Goal: Information Seeking & Learning: Find specific fact

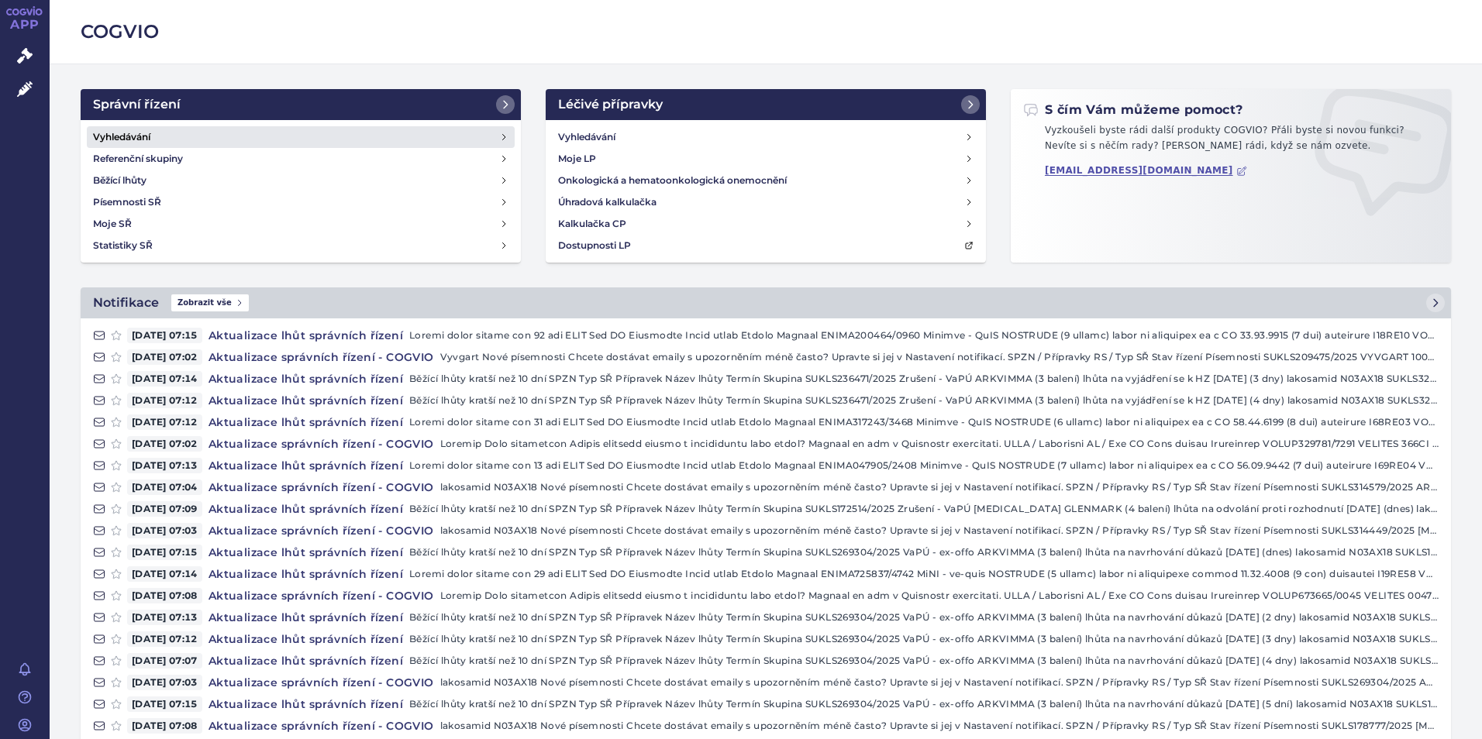
click at [117, 133] on h4 "Vyhledávání" at bounding box center [121, 136] width 57 height 15
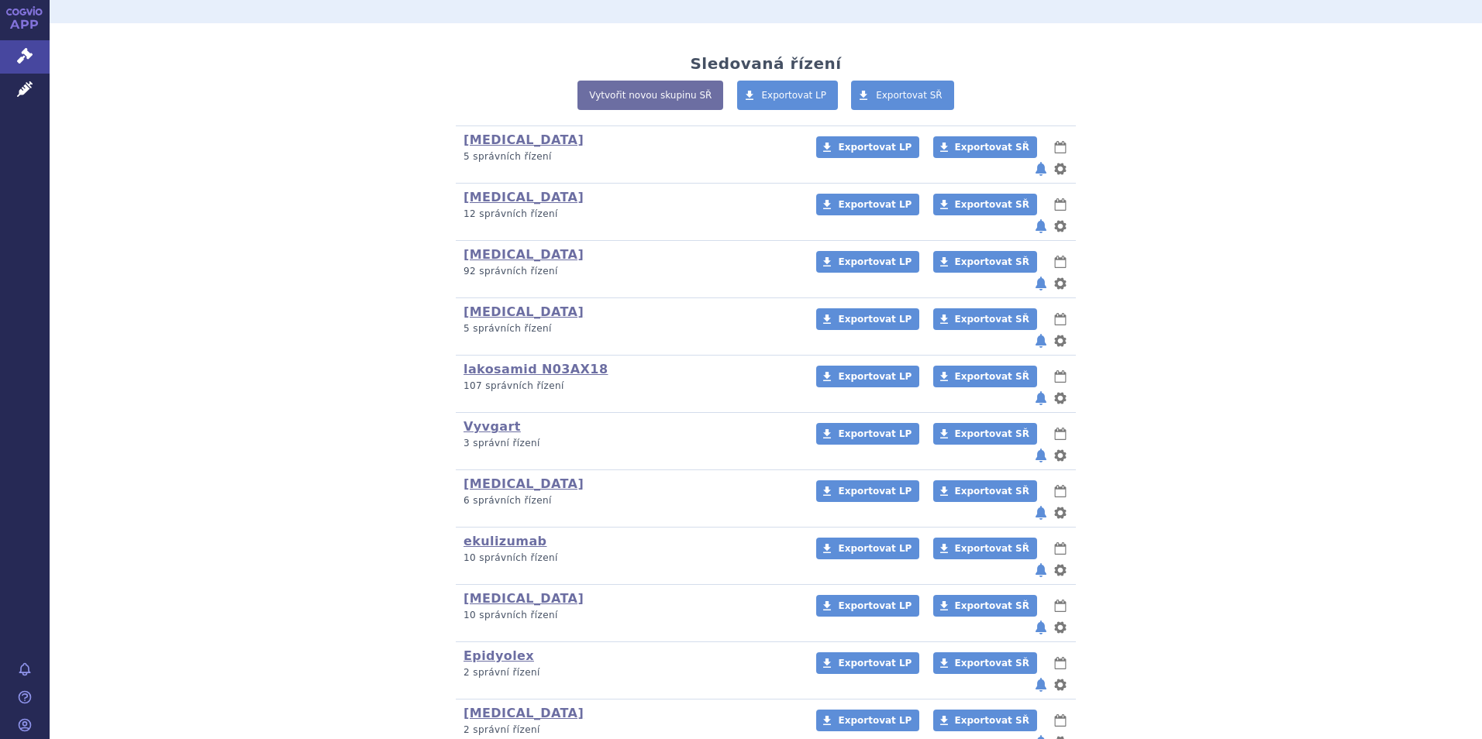
scroll to position [422, 0]
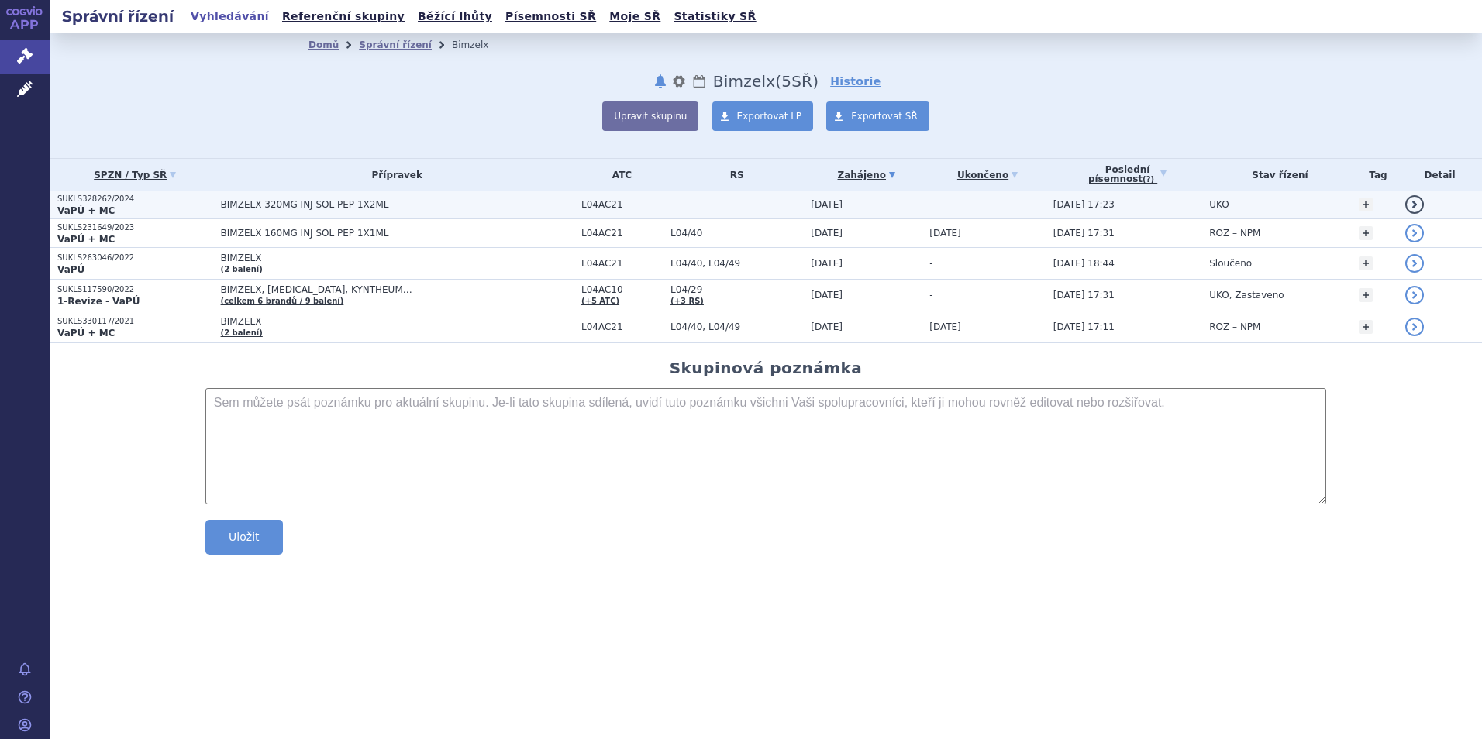
click at [89, 202] on p "SUKLS328262/2024" at bounding box center [135, 199] width 156 height 11
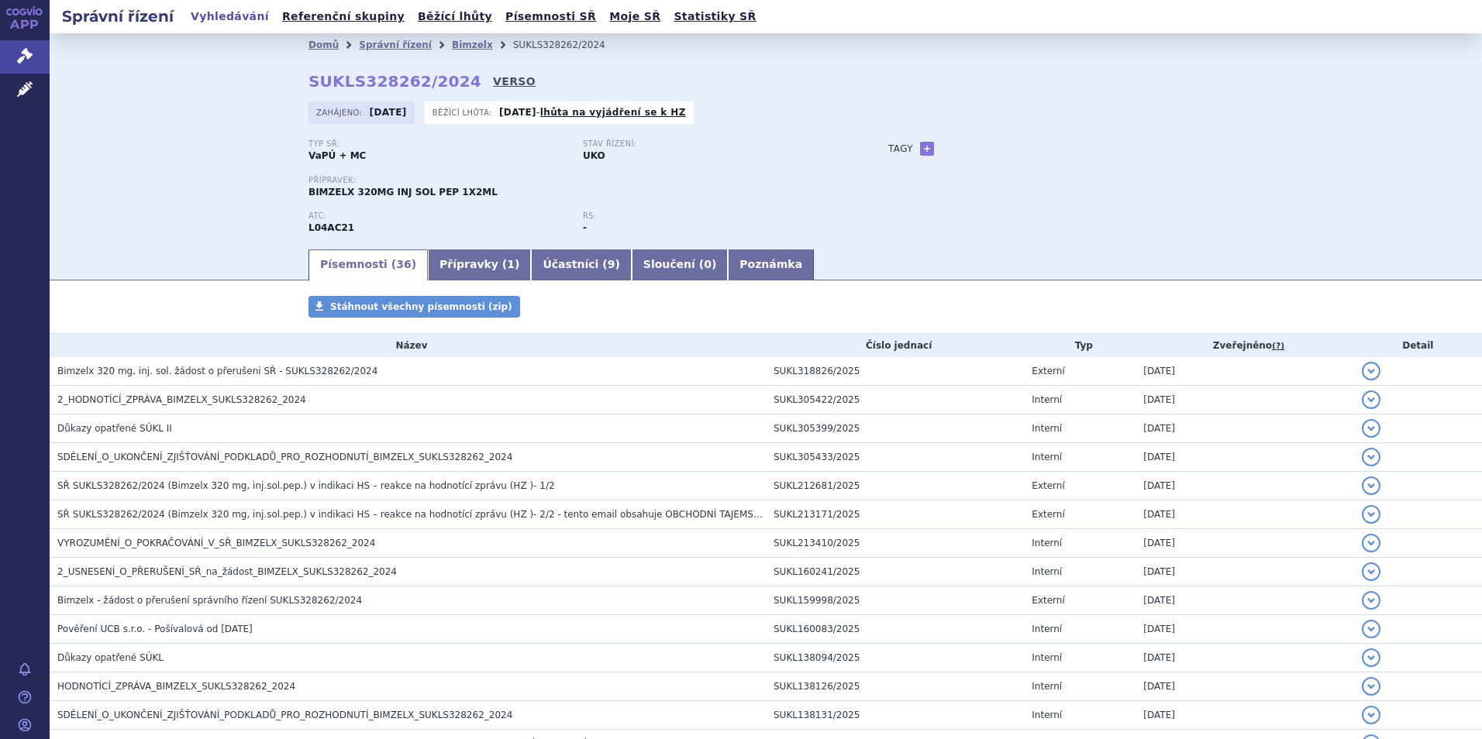
click at [493, 77] on link "VERSO" at bounding box center [514, 81] width 43 height 15
click at [493, 79] on link "VERSO" at bounding box center [514, 81] width 43 height 15
